Goal: Task Accomplishment & Management: Use online tool/utility

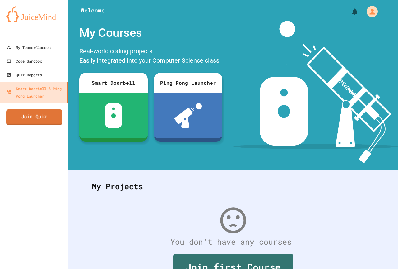
click at [26, 112] on link "Join Quiz" at bounding box center [34, 117] width 56 height 16
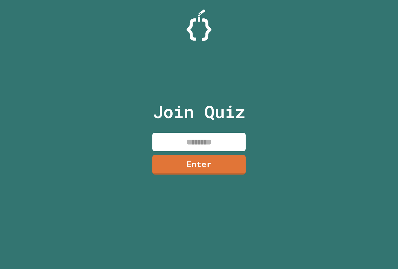
click at [168, 143] on input at bounding box center [198, 142] width 93 height 18
type input "********"
click at [194, 175] on div "Join Quiz ******** Enter" at bounding box center [199, 134] width 105 height 237
click at [199, 166] on link "Enter" at bounding box center [199, 164] width 95 height 21
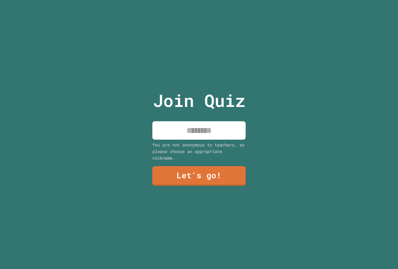
click at [204, 132] on input at bounding box center [198, 130] width 93 height 18
type input "****"
click at [190, 165] on link "Let's go!" at bounding box center [199, 175] width 91 height 21
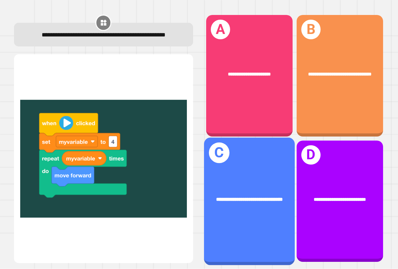
click at [246, 185] on div "**********" at bounding box center [249, 198] width 91 height 27
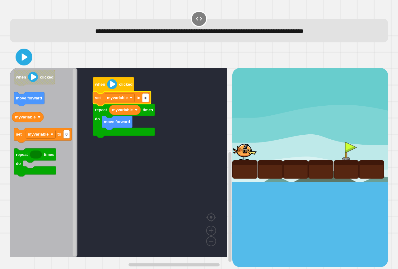
type input "*"
click at [23, 59] on icon at bounding box center [24, 57] width 7 height 9
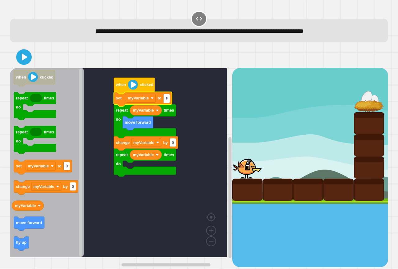
type input "*"
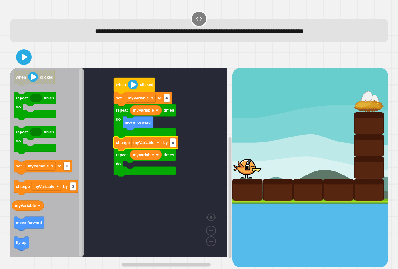
type input "*"
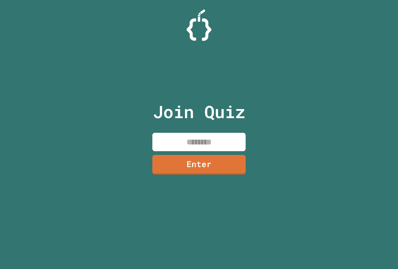
click at [211, 146] on input at bounding box center [198, 142] width 93 height 18
type input "********"
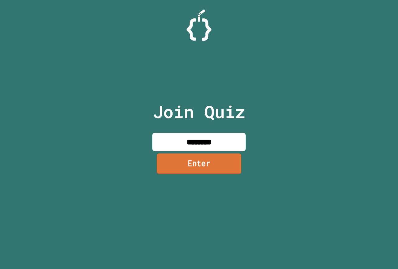
click at [210, 172] on link "Enter" at bounding box center [199, 163] width 85 height 21
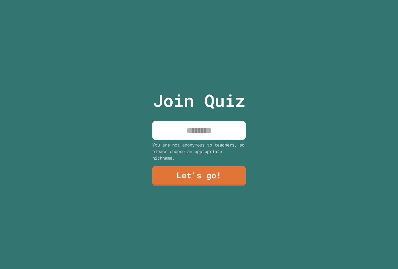
drag, startPoint x: 201, startPoint y: 122, endPoint x: 200, endPoint y: 131, distance: 9.4
click at [200, 122] on input at bounding box center [198, 130] width 93 height 18
type input "****"
drag, startPoint x: 187, startPoint y: 182, endPoint x: 185, endPoint y: 185, distance: 3.4
click at [187, 185] on div "Join Quiz **** You are not anonymous to teachers, so please choose an appropria…" at bounding box center [199, 134] width 105 height 269
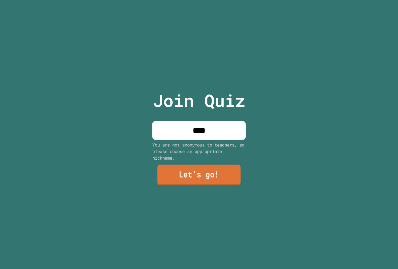
click at [186, 176] on link "Let's go!" at bounding box center [198, 174] width 83 height 21
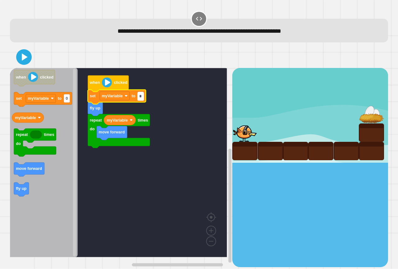
type input "*"
click at [23, 54] on icon at bounding box center [24, 57] width 12 height 12
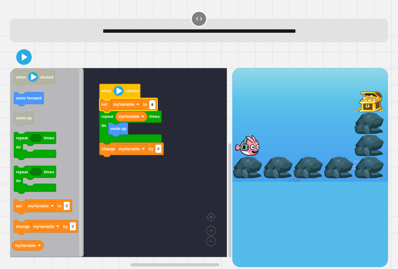
type input "*"
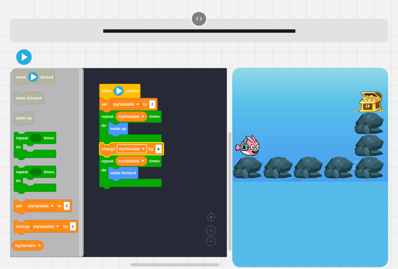
type input "*"
click at [29, 57] on icon at bounding box center [23, 56] width 15 height 15
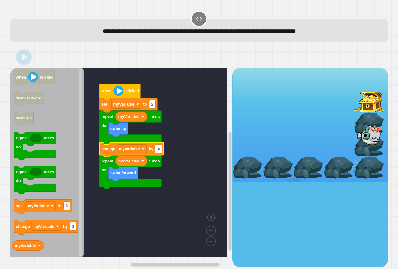
click at [159, 149] on input "*" at bounding box center [159, 149] width 6 height 8
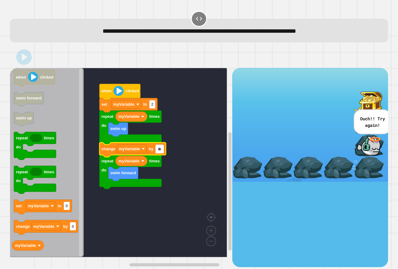
type input "*"
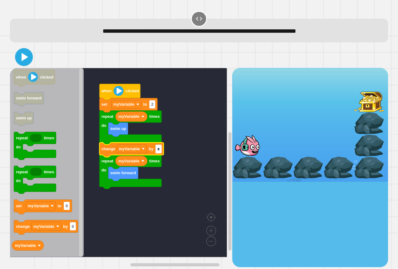
type input "*"
click at [27, 59] on icon at bounding box center [24, 57] width 14 height 14
click at [25, 56] on icon at bounding box center [25, 57] width 6 height 7
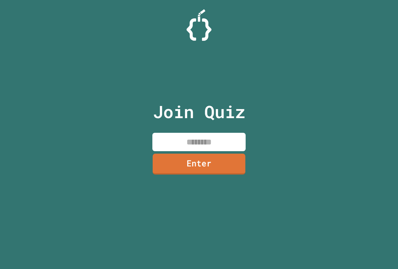
click at [208, 145] on input at bounding box center [198, 142] width 93 height 18
type input "********"
click at [166, 151] on div "Join Quiz ******** Enter" at bounding box center [199, 134] width 105 height 237
click at [165, 157] on link "Enter" at bounding box center [199, 163] width 85 height 21
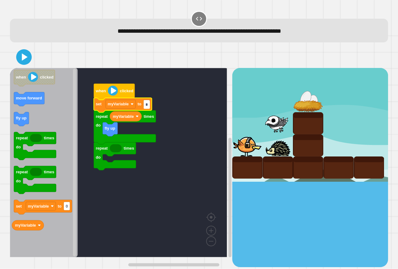
type input "*"
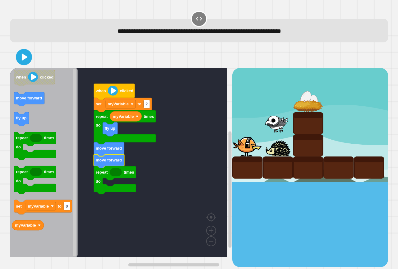
click at [19, 53] on icon at bounding box center [23, 57] width 13 height 13
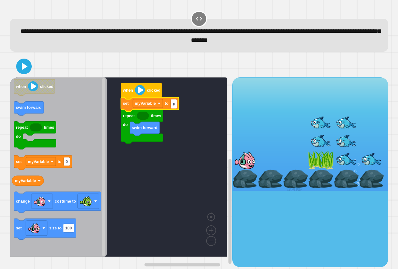
type input "*"
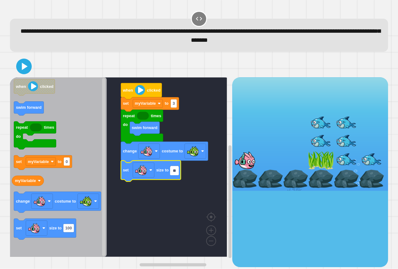
type input "**"
click at [25, 62] on icon at bounding box center [23, 66] width 15 height 15
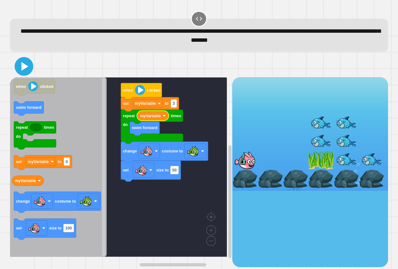
click at [27, 58] on div at bounding box center [199, 66] width 378 height 22
click at [28, 63] on icon at bounding box center [24, 66] width 14 height 14
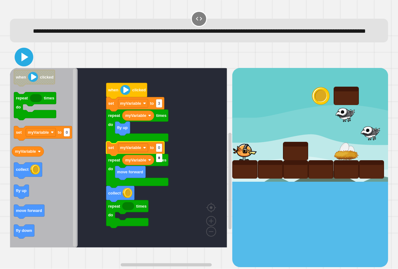
click at [21, 63] on icon at bounding box center [23, 56] width 15 height 15
click at [158, 159] on input "*" at bounding box center [159, 157] width 6 height 8
type input "*"
click at [27, 64] on icon at bounding box center [24, 57] width 15 height 15
click at [162, 160] on input "*" at bounding box center [159, 157] width 6 height 8
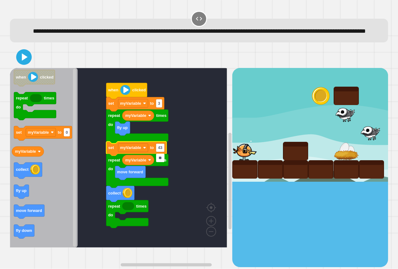
type input "*"
click at [23, 64] on icon at bounding box center [23, 56] width 15 height 15
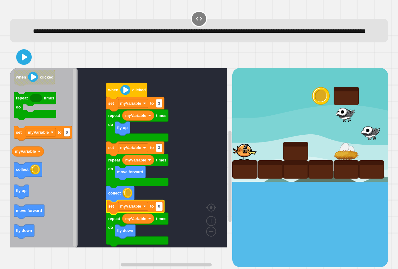
click at [158, 208] on text "0" at bounding box center [159, 206] width 2 height 5
type input "*"
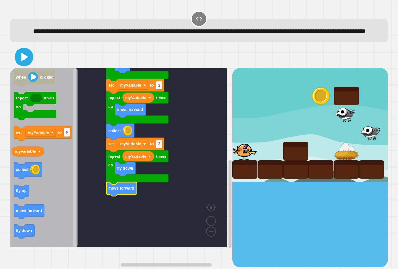
click at [23, 64] on icon at bounding box center [23, 56] width 15 height 15
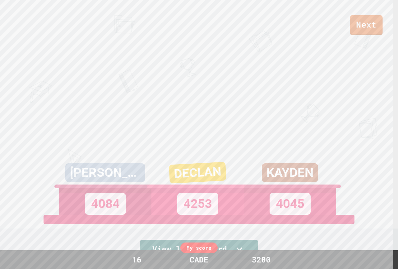
click at [357, 24] on link "Next" at bounding box center [366, 25] width 33 height 20
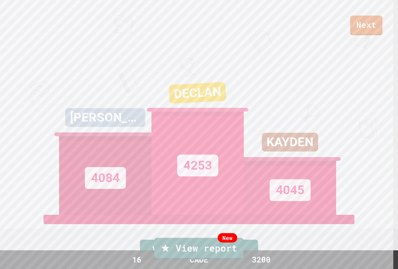
drag, startPoint x: 352, startPoint y: 19, endPoint x: 352, endPoint y: 23, distance: 4.0
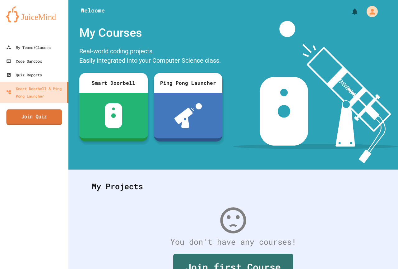
click at [36, 111] on link "Join Quiz" at bounding box center [34, 117] width 56 height 16
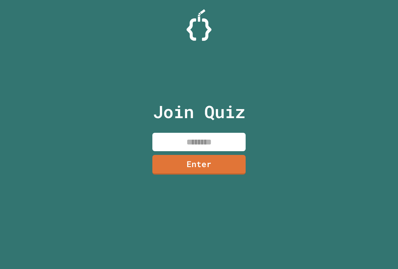
click at [175, 139] on input at bounding box center [198, 142] width 93 height 18
type input "********"
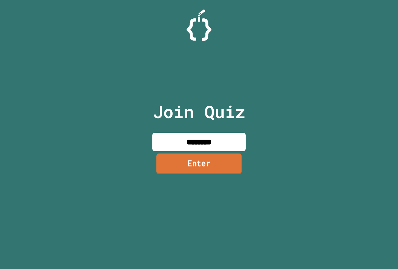
click at [241, 171] on link "Enter" at bounding box center [199, 163] width 85 height 21
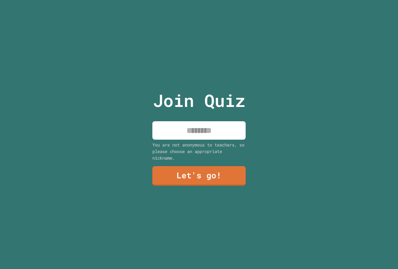
click at [213, 128] on input at bounding box center [198, 130] width 93 height 18
type input "****"
click at [201, 152] on div "You are not anonymous to teachers, so please choose an appropriate nickname." at bounding box center [198, 151] width 93 height 20
click at [193, 186] on div "Join Quiz **** You are not anonymous to teachers, so please choose an appropria…" at bounding box center [199, 134] width 105 height 269
click at [193, 174] on link "Let's go!" at bounding box center [198, 176] width 91 height 20
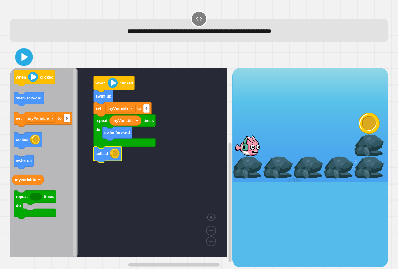
click at [29, 59] on icon at bounding box center [24, 57] width 14 height 14
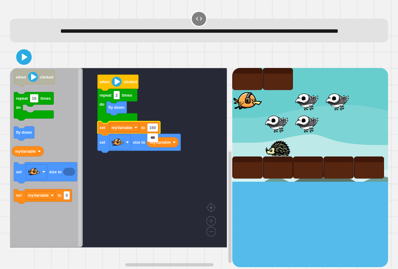
type input "***"
click at [23, 64] on icon at bounding box center [23, 56] width 15 height 15
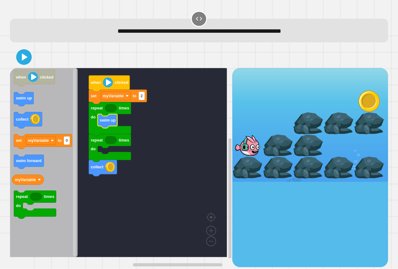
click at [87, 137] on div "when clicked collect repeat times do repeat times do swim up set myVariable to …" at bounding box center [121, 167] width 222 height 199
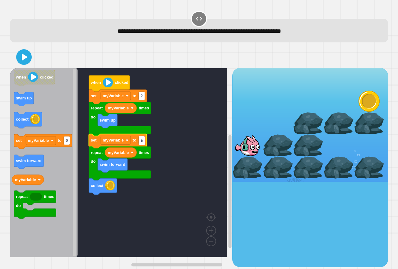
type input "*"
click at [19, 52] on icon at bounding box center [23, 56] width 15 height 15
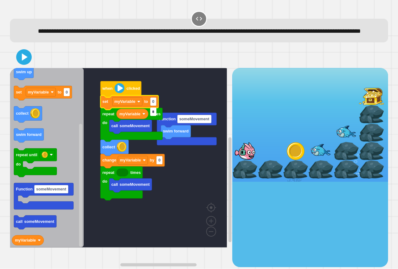
type input "*"
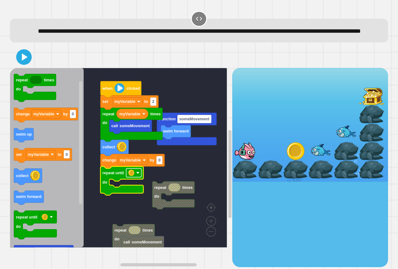
click at [129, 176] on image "Blockly Workspace" at bounding box center [131, 173] width 6 height 6
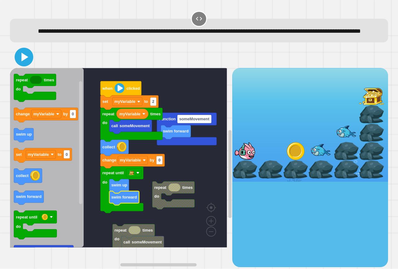
click at [26, 64] on icon at bounding box center [23, 56] width 15 height 15
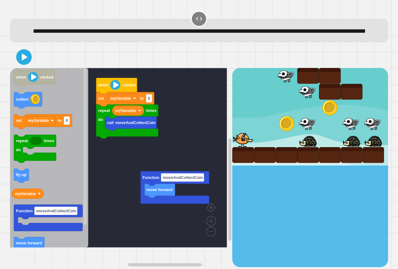
click at [72, 194] on icon "when clicked collect set myVariable to 0 repeat times do fly up myVariable Func…" at bounding box center [49, 157] width 78 height 179
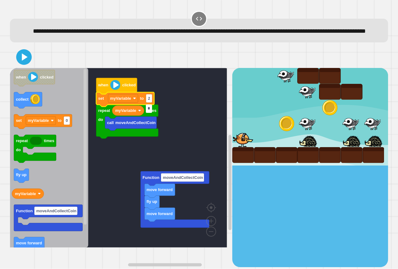
click at [14, 68] on div at bounding box center [199, 57] width 378 height 22
click at [21, 63] on icon at bounding box center [24, 57] width 12 height 12
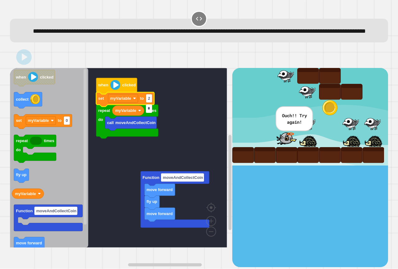
click at [149, 112] on input "*" at bounding box center [149, 108] width 6 height 8
type input "*"
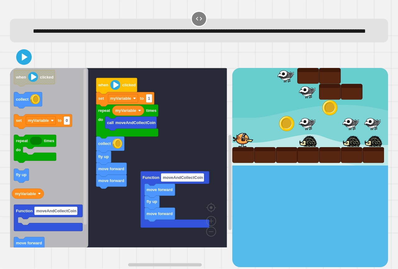
click at [75, 152] on icon "when clicked collect set myVariable to 0 repeat times do fly up myVariable Func…" at bounding box center [49, 157] width 78 height 179
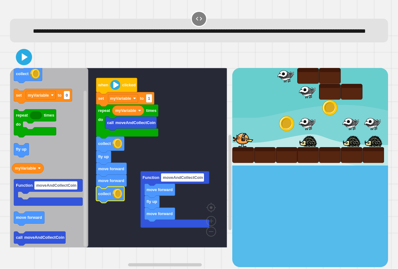
click at [23, 61] on icon at bounding box center [25, 56] width 6 height 7
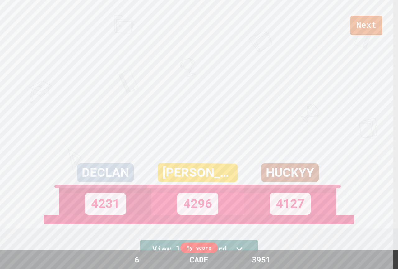
click at [368, 26] on link "Next" at bounding box center [366, 26] width 32 height 20
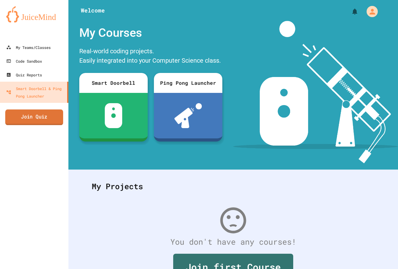
click at [43, 114] on link "Join Quiz" at bounding box center [34, 117] width 58 height 16
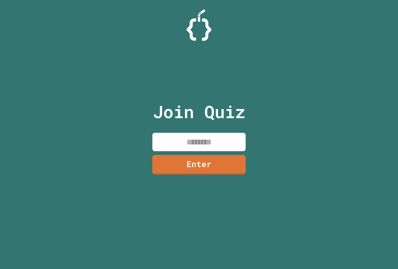
click at [208, 145] on input at bounding box center [198, 142] width 93 height 18
paste input "********"
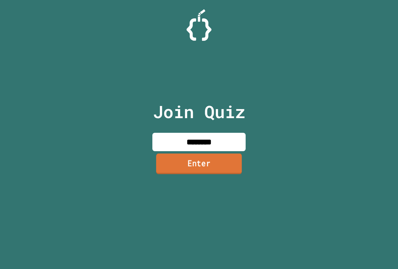
type input "********"
click at [205, 161] on link "Enter" at bounding box center [199, 163] width 86 height 21
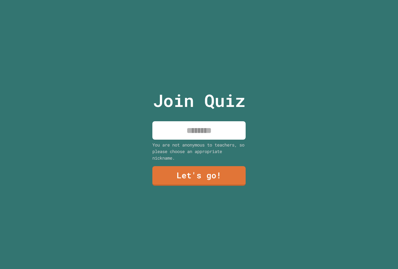
click at [203, 121] on input at bounding box center [198, 130] width 93 height 18
type input "****"
click at [208, 176] on link "Let's go!" at bounding box center [199, 175] width 91 height 21
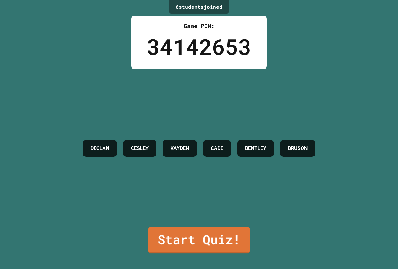
click at [172, 230] on link "Start Quiz!" at bounding box center [199, 239] width 102 height 27
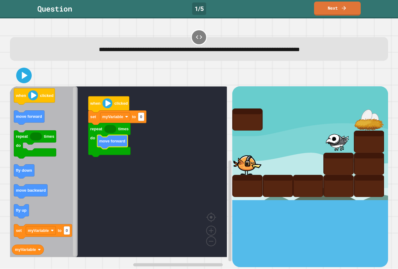
click at [147, 115] on g "when clicked set myVariable to 0 repeat times do move forward" at bounding box center [123, 171] width 226 height 171
click at [140, 115] on text "0" at bounding box center [141, 117] width 2 height 5
type input "*"
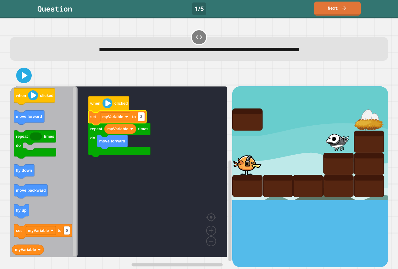
click at [142, 114] on rect "Blockly Workspace" at bounding box center [141, 116] width 6 height 8
type input "*"
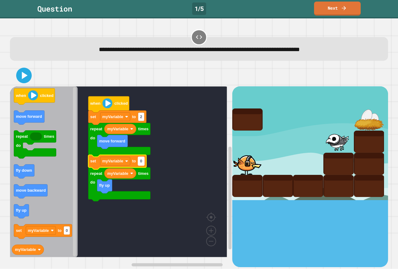
click at [142, 164] on rect "Blockly Workspace" at bounding box center [141, 161] width 6 height 8
type input "*"
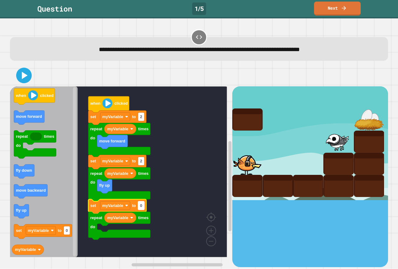
click at [142, 206] on g "0" at bounding box center [141, 205] width 6 height 8
type input "*"
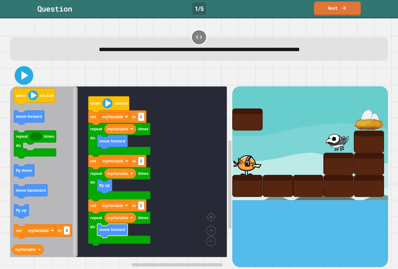
click at [19, 71] on icon at bounding box center [23, 75] width 15 height 15
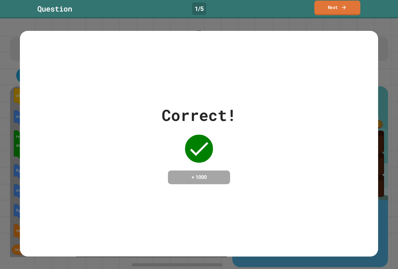
click at [329, 10] on link "Next" at bounding box center [338, 8] width 46 height 15
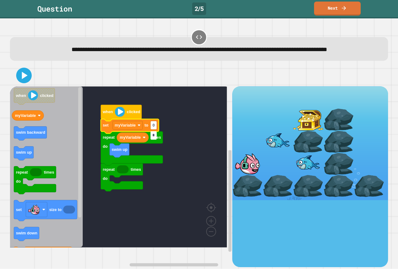
type input "*"
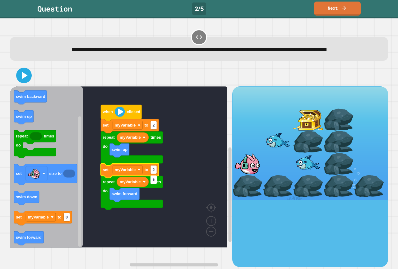
type input "*"
click at [30, 82] on icon at bounding box center [24, 75] width 12 height 12
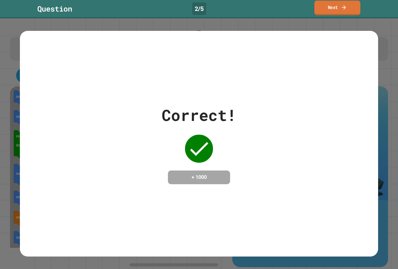
drag, startPoint x: 322, startPoint y: 1, endPoint x: 315, endPoint y: 2, distance: 7.5
click at [322, 1] on link "Next" at bounding box center [338, 8] width 46 height 15
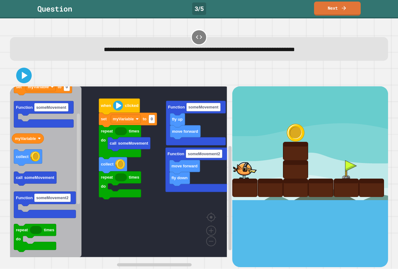
click at [122, 135] on div "move forward fly up Function someMovement fly down move forward Function someMo…" at bounding box center [121, 176] width 222 height 180
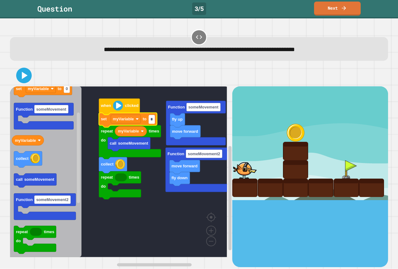
type input "*"
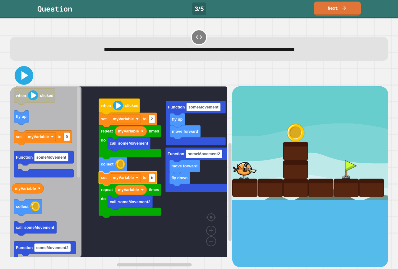
type input "*"
click at [23, 71] on icon at bounding box center [23, 75] width 15 height 15
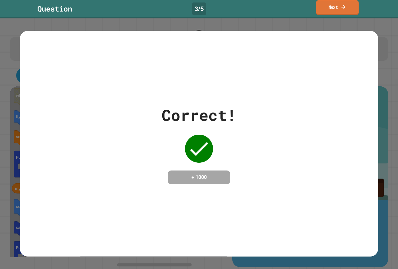
click at [321, 9] on link "Next" at bounding box center [337, 7] width 43 height 15
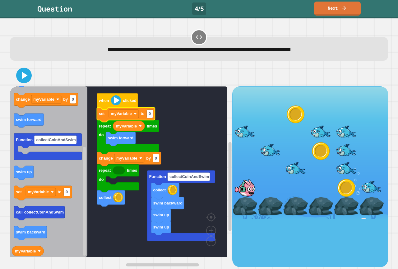
click at [154, 114] on icon "Blockly Workspace" at bounding box center [126, 114] width 58 height 14
click at [152, 115] on rect "Blockly Workspace" at bounding box center [150, 114] width 6 height 8
type input "*"
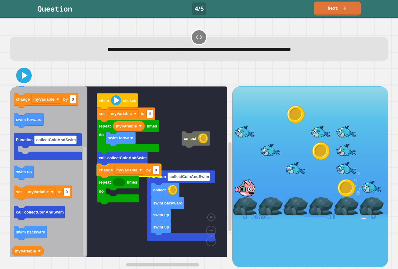
click at [19, 85] on div at bounding box center [199, 75] width 378 height 22
click at [20, 77] on icon at bounding box center [24, 75] width 12 height 12
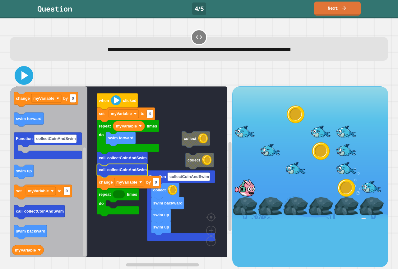
click at [19, 75] on icon at bounding box center [23, 75] width 15 height 15
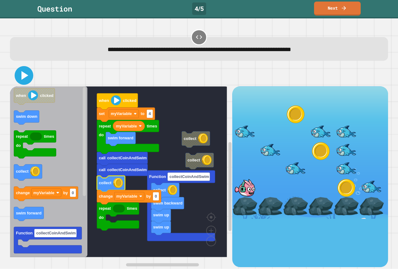
drag, startPoint x: 29, startPoint y: 75, endPoint x: 30, endPoint y: 85, distance: 9.8
click at [29, 75] on icon at bounding box center [23, 75] width 15 height 15
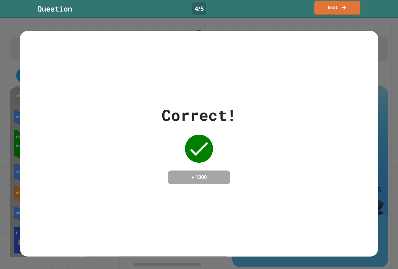
click at [318, 12] on link "Next" at bounding box center [338, 8] width 46 height 15
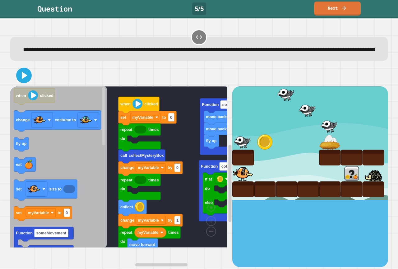
click at [204, 166] on rect "Blockly Workspace" at bounding box center [118, 166] width 217 height 161
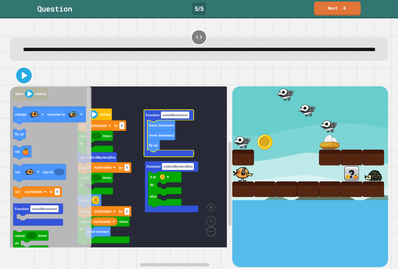
click at [208, 236] on image "Blockly Workspace" at bounding box center [201, 217] width 30 height 39
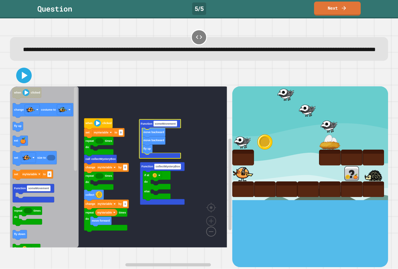
click at [208, 236] on image "Blockly Workspace" at bounding box center [201, 217] width 30 height 39
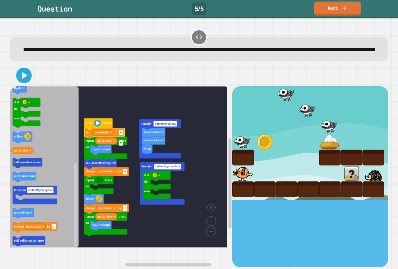
type input "*"
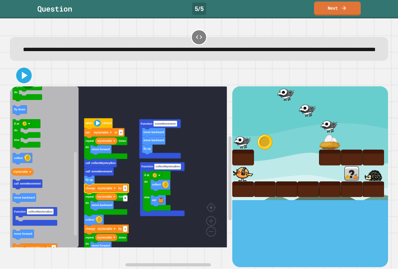
type input "*"
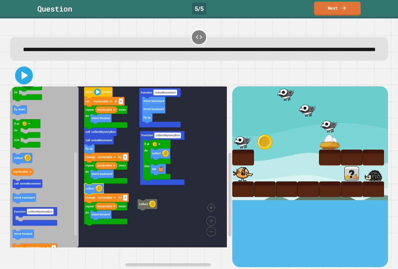
click at [24, 83] on icon at bounding box center [24, 75] width 14 height 14
click at [122, 103] on text "4" at bounding box center [121, 101] width 2 height 3
type input "*"
click at [17, 83] on button at bounding box center [24, 76] width 16 height 16
click at [125, 158] on text "2" at bounding box center [125, 156] width 2 height 3
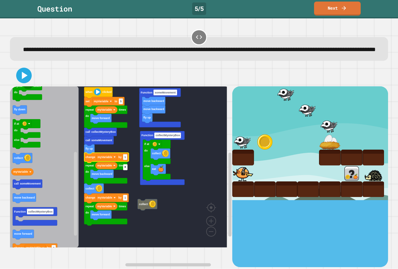
type input "*"
click at [20, 82] on icon at bounding box center [24, 75] width 12 height 12
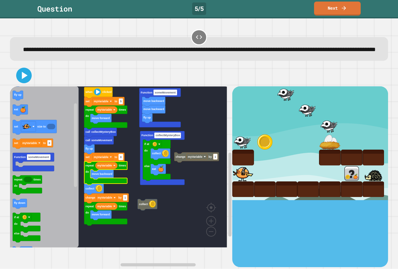
click at [122, 158] on text "0" at bounding box center [121, 156] width 2 height 3
type input "*"
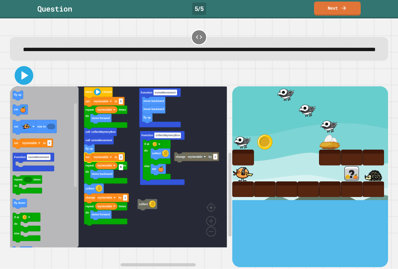
type input "*"
click at [24, 83] on icon at bounding box center [23, 75] width 15 height 15
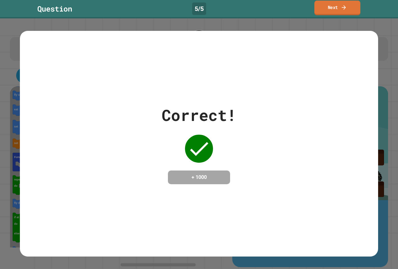
click at [340, 5] on link "Next" at bounding box center [338, 8] width 46 height 15
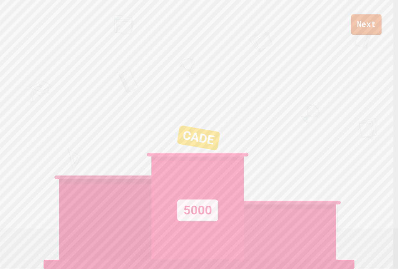
click at [371, 23] on link "Next" at bounding box center [366, 24] width 31 height 21
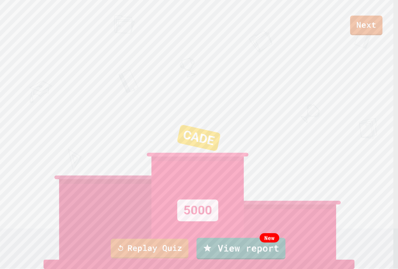
drag, startPoint x: 190, startPoint y: 152, endPoint x: 191, endPoint y: 166, distance: 14.1
type textarea "**********"
